Goal: Task Accomplishment & Management: Use online tool/utility

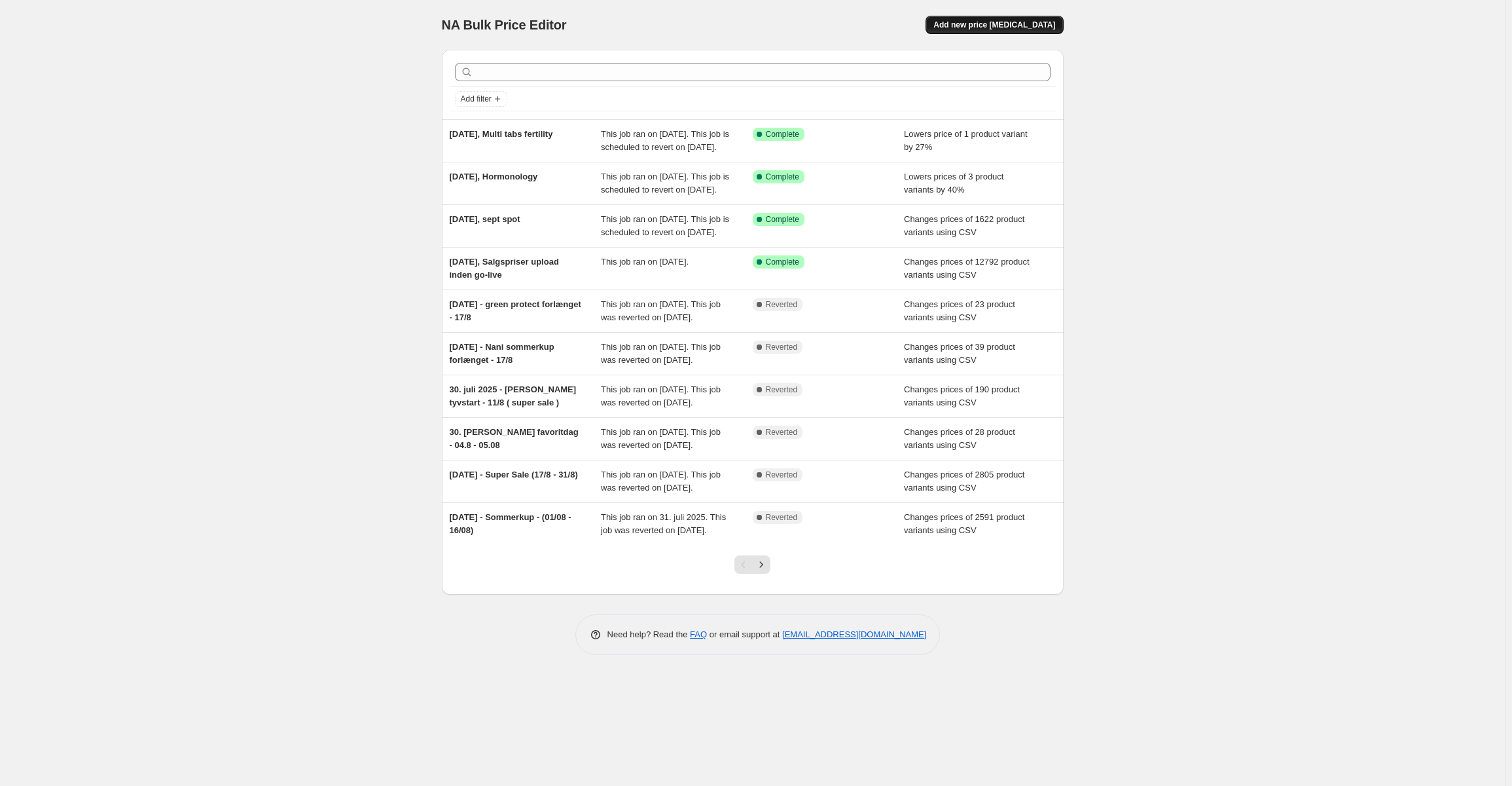
click at [992, 27] on span "Add new price [MEDICAL_DATA]" at bounding box center [994, 25] width 121 height 11
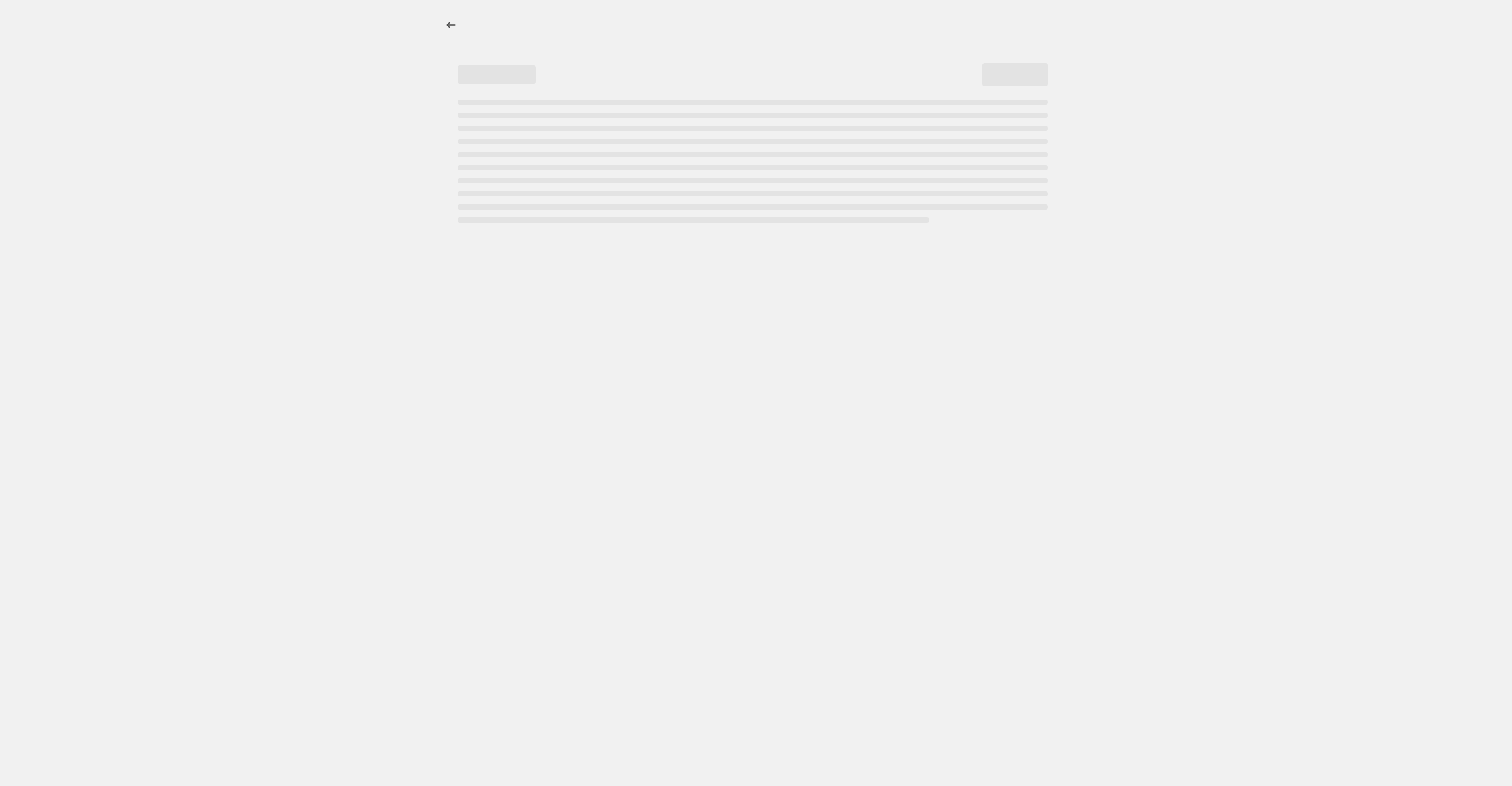
select select "percentage"
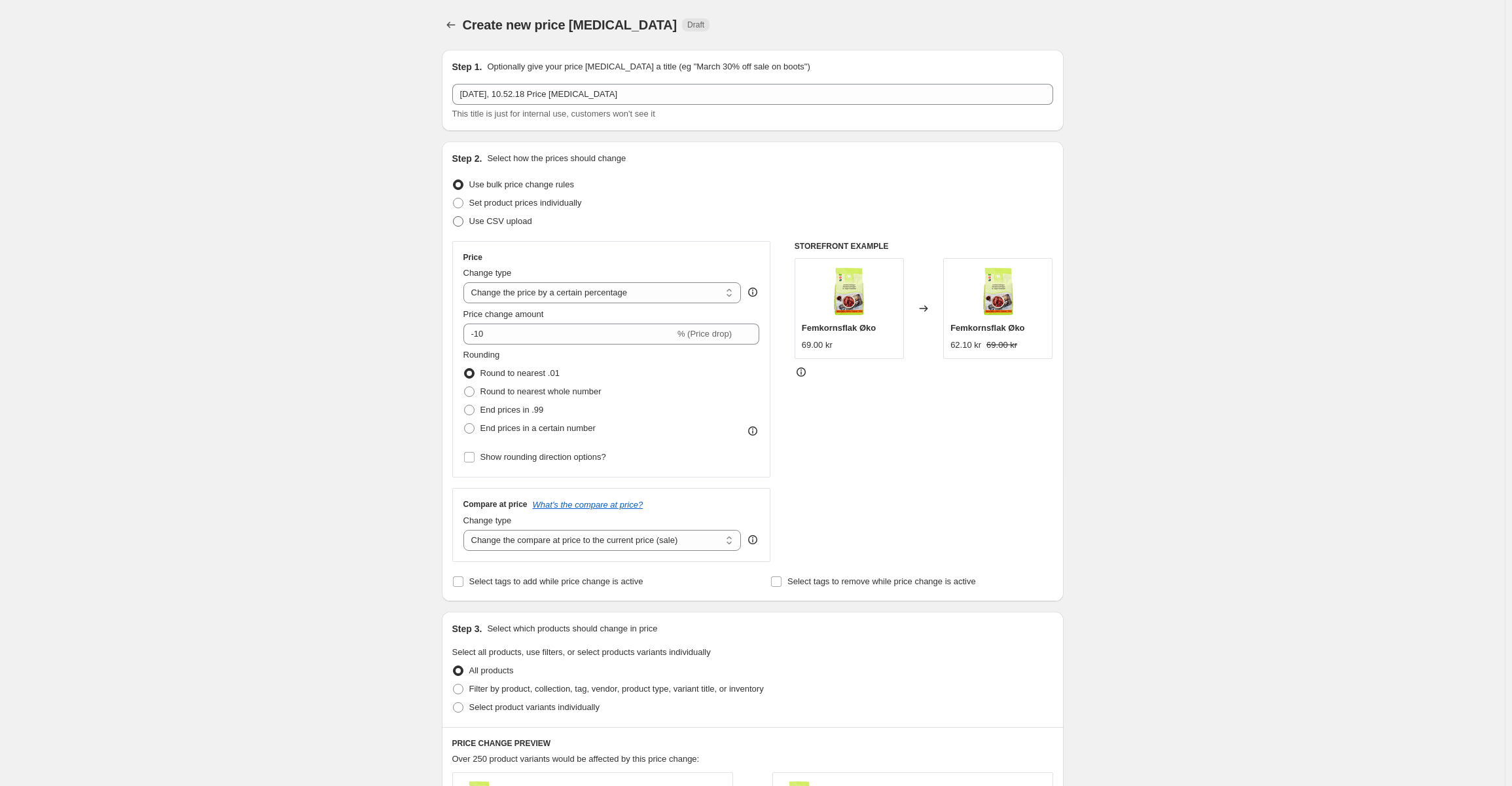
click at [501, 226] on span "Use CSV upload" at bounding box center [500, 221] width 63 height 10
click at [454, 216] on input "Use CSV upload" at bounding box center [453, 216] width 1 height 1
radio input "true"
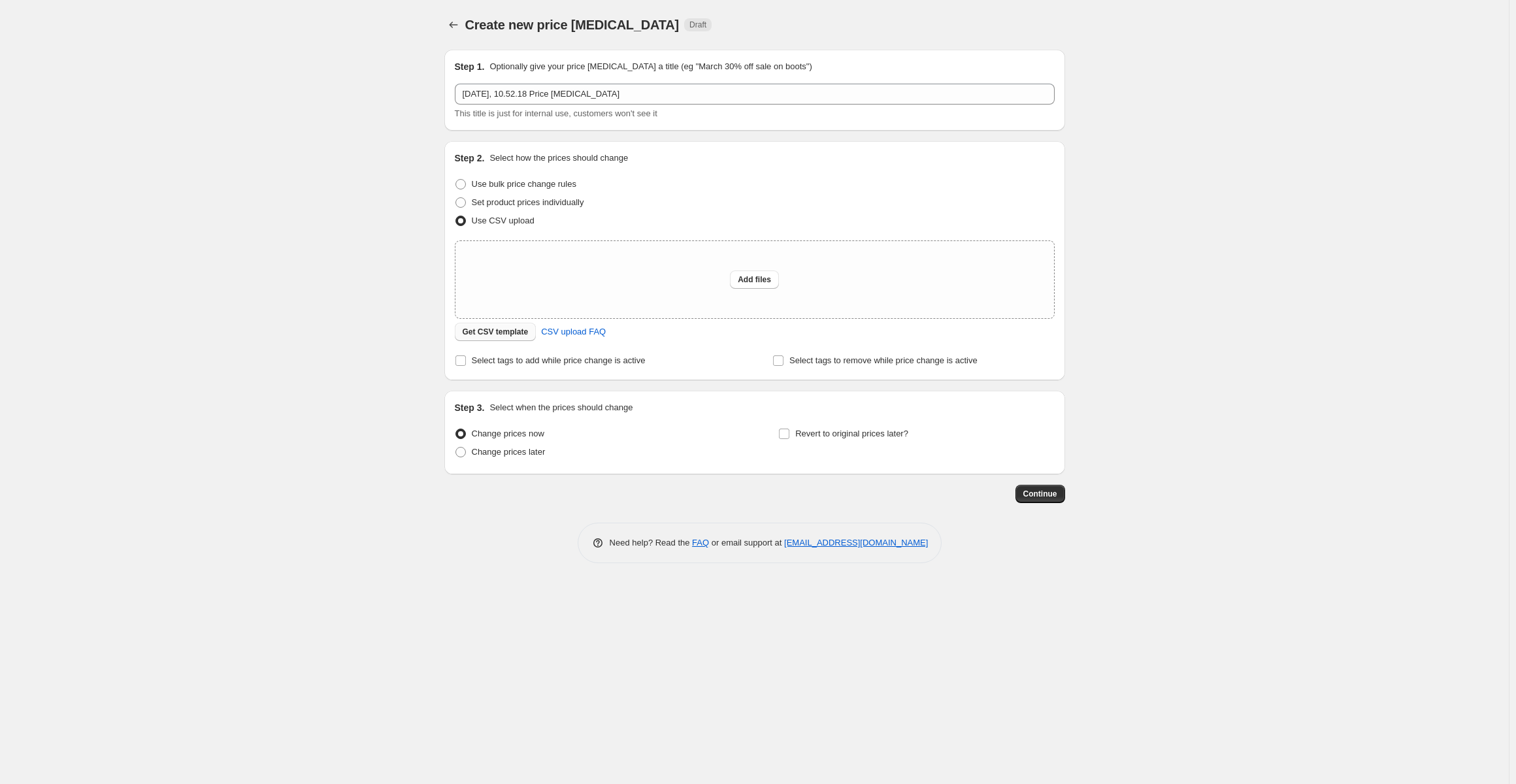
click at [481, 338] on button "Get CSV template" at bounding box center [496, 332] width 81 height 19
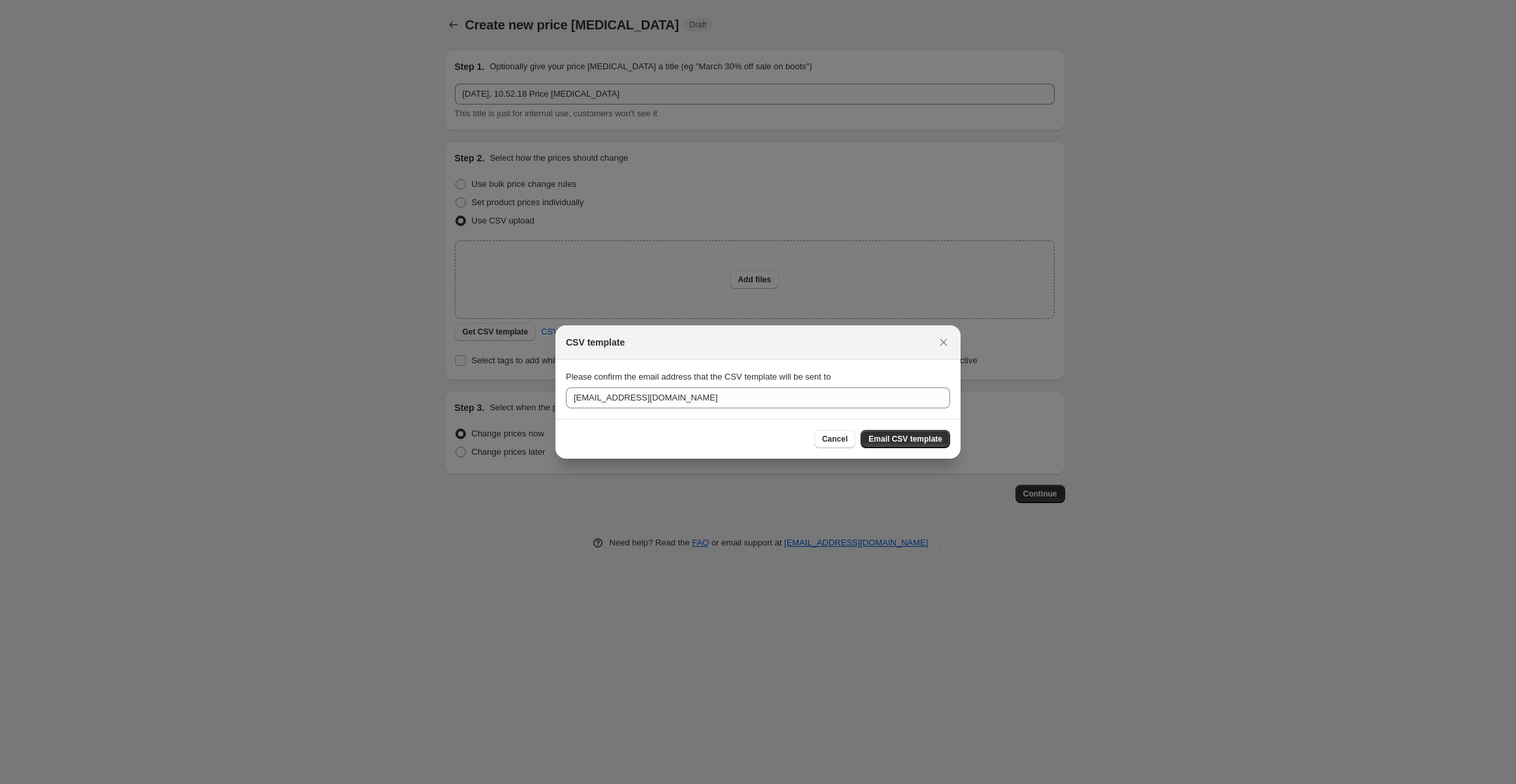
click at [862, 434] on div "Cancel Email CSV template" at bounding box center [882, 439] width 136 height 19
click at [875, 441] on span "Email CSV template" at bounding box center [904, 439] width 73 height 11
